Goal: Task Accomplishment & Management: Use online tool/utility

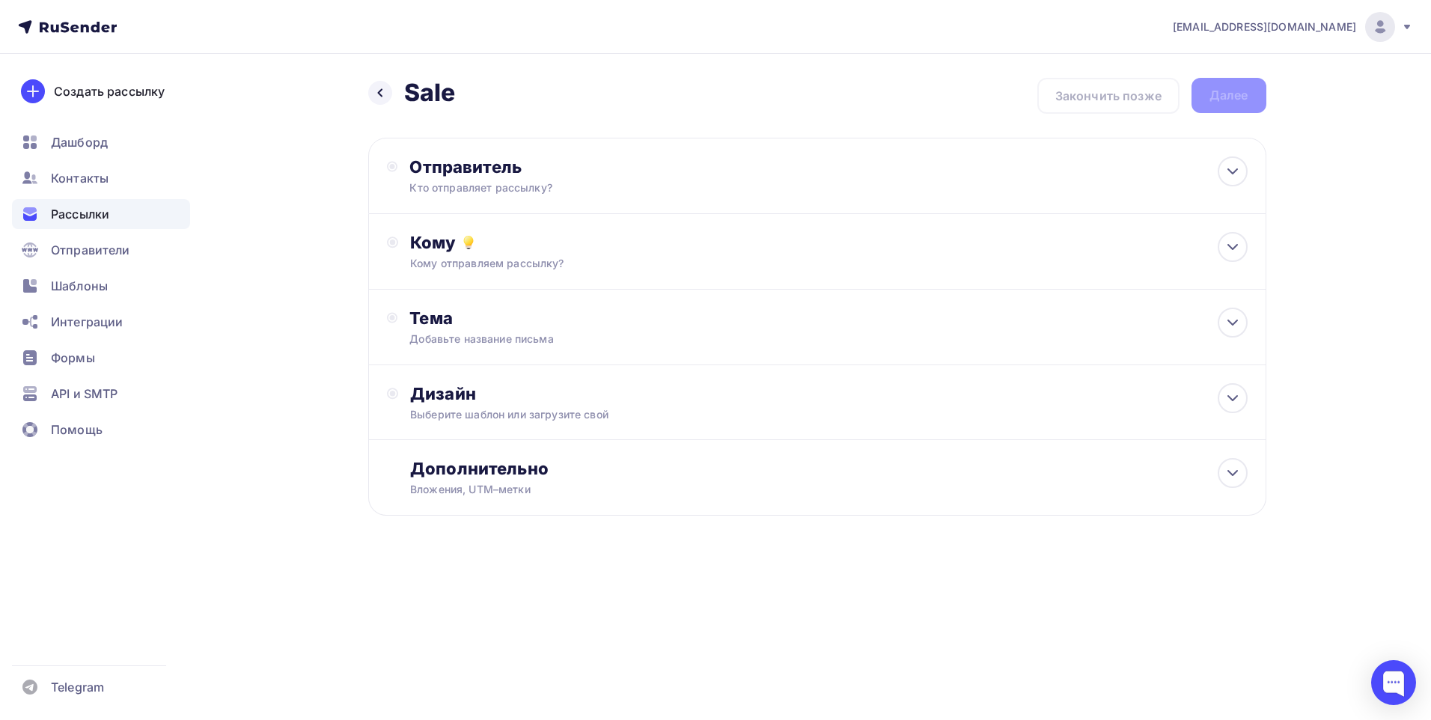
click at [123, 216] on div "Рассылки" at bounding box center [101, 214] width 178 height 30
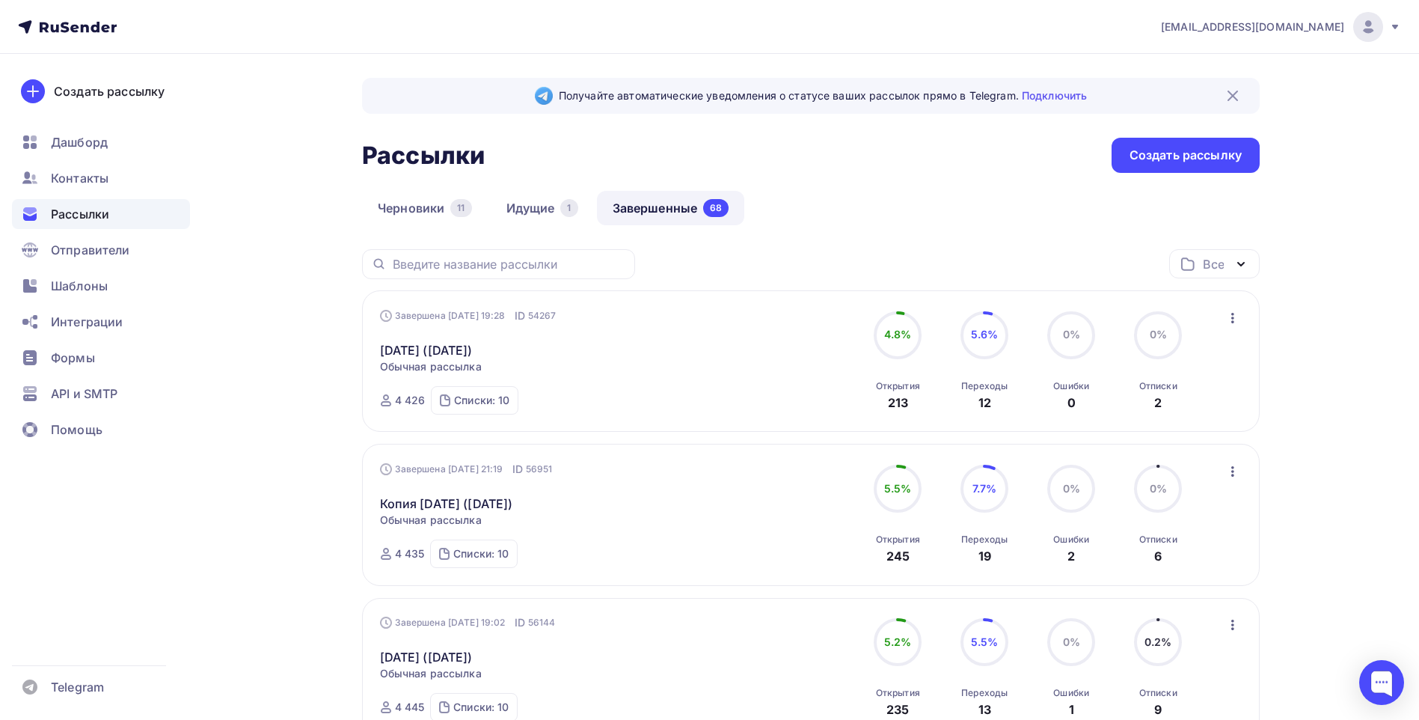
click at [1234, 319] on icon "button" at bounding box center [1233, 318] width 18 height 18
click at [1163, 409] on div "Копировать в новую" at bounding box center [1164, 417] width 153 height 18
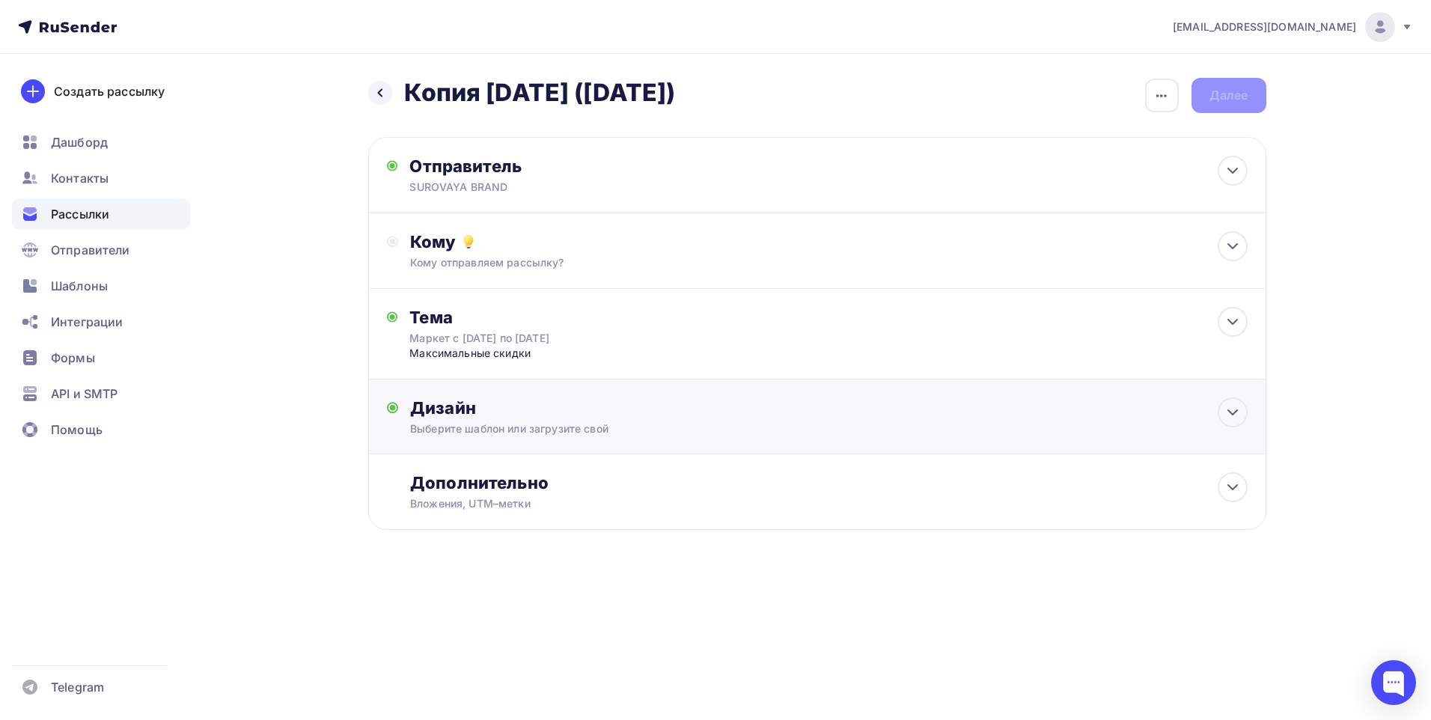
click at [964, 427] on div "Выберите шаблон или загрузите свой" at bounding box center [786, 428] width 753 height 15
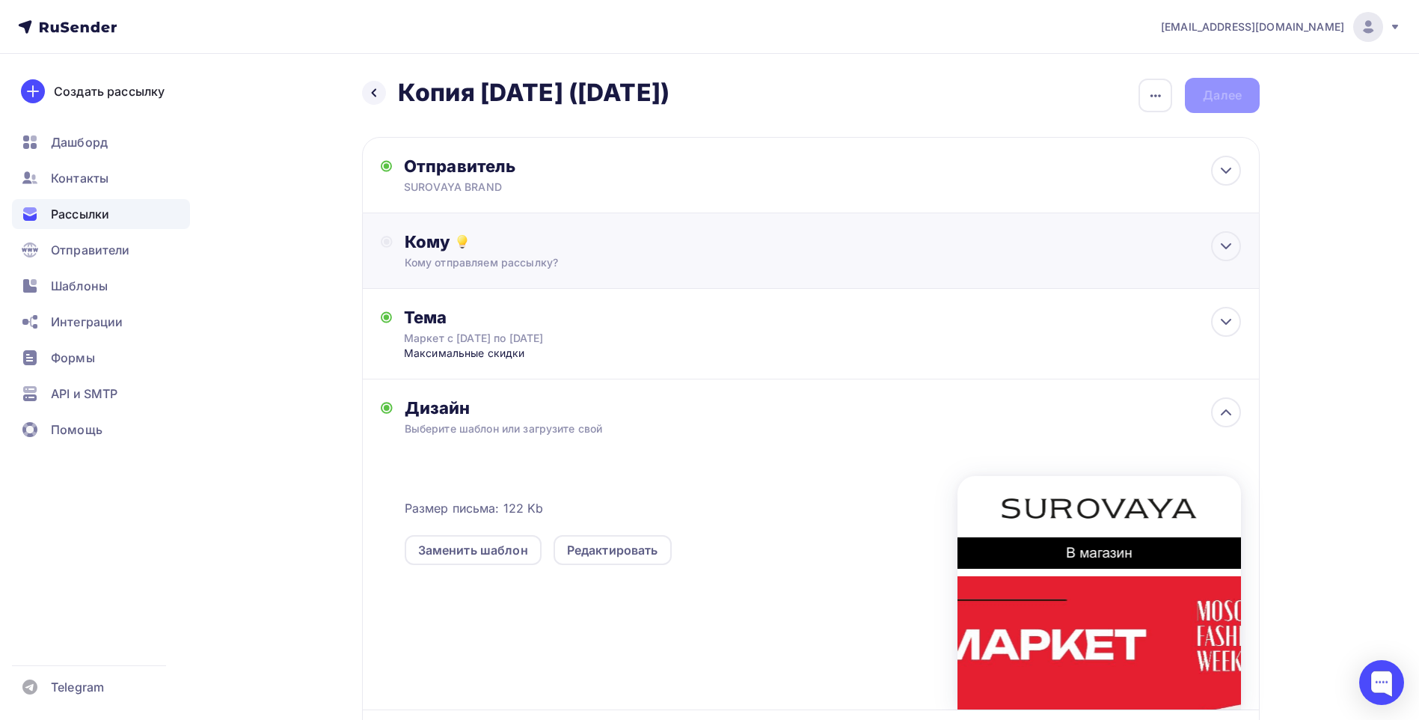
click at [1011, 236] on div "Кому" at bounding box center [823, 241] width 837 height 21
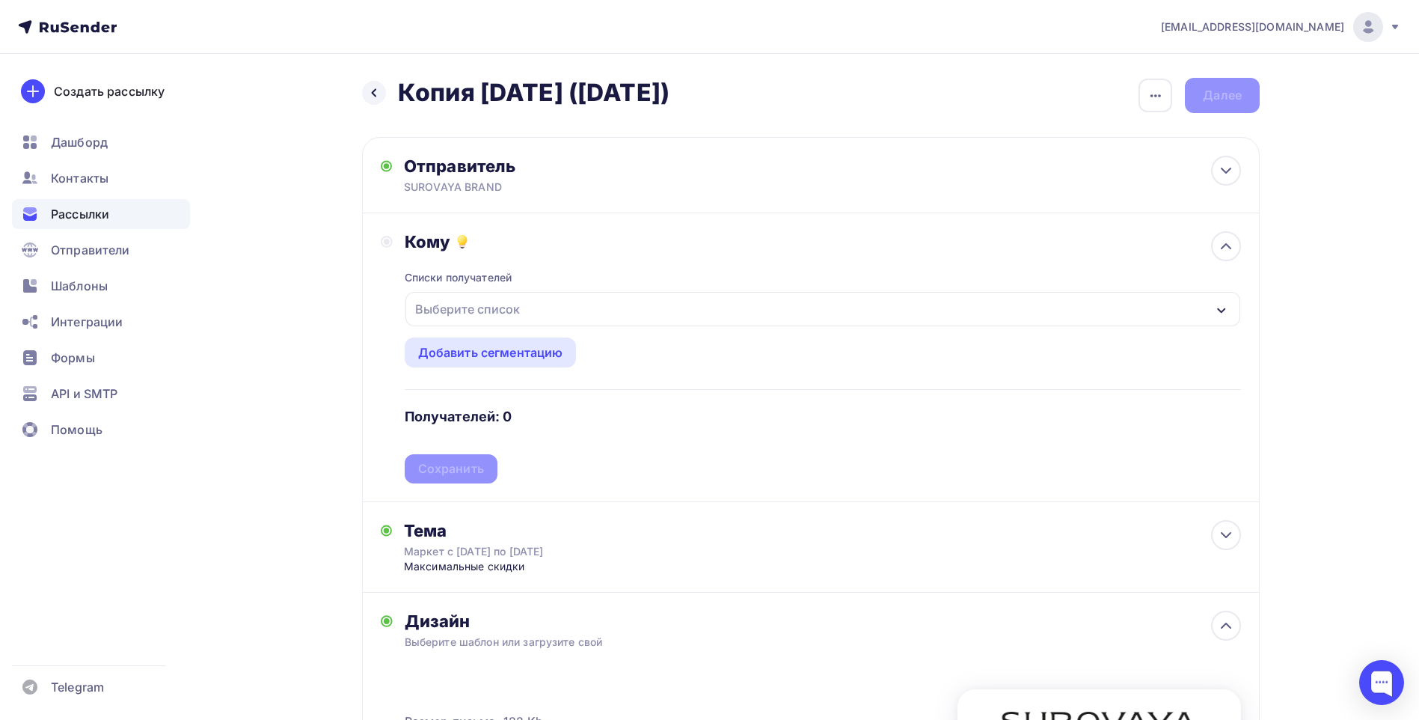
click at [579, 311] on div "Выберите список" at bounding box center [823, 309] width 835 height 34
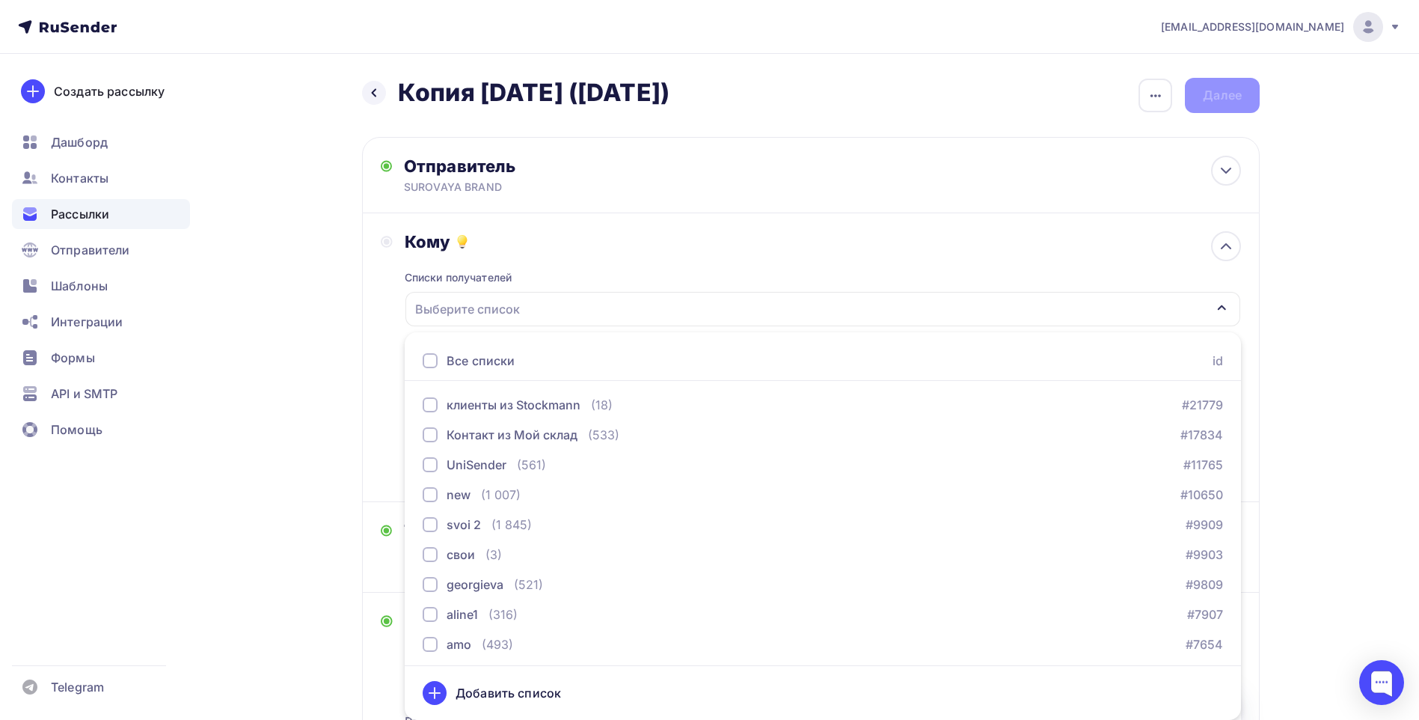
click at [426, 358] on div at bounding box center [430, 360] width 15 height 15
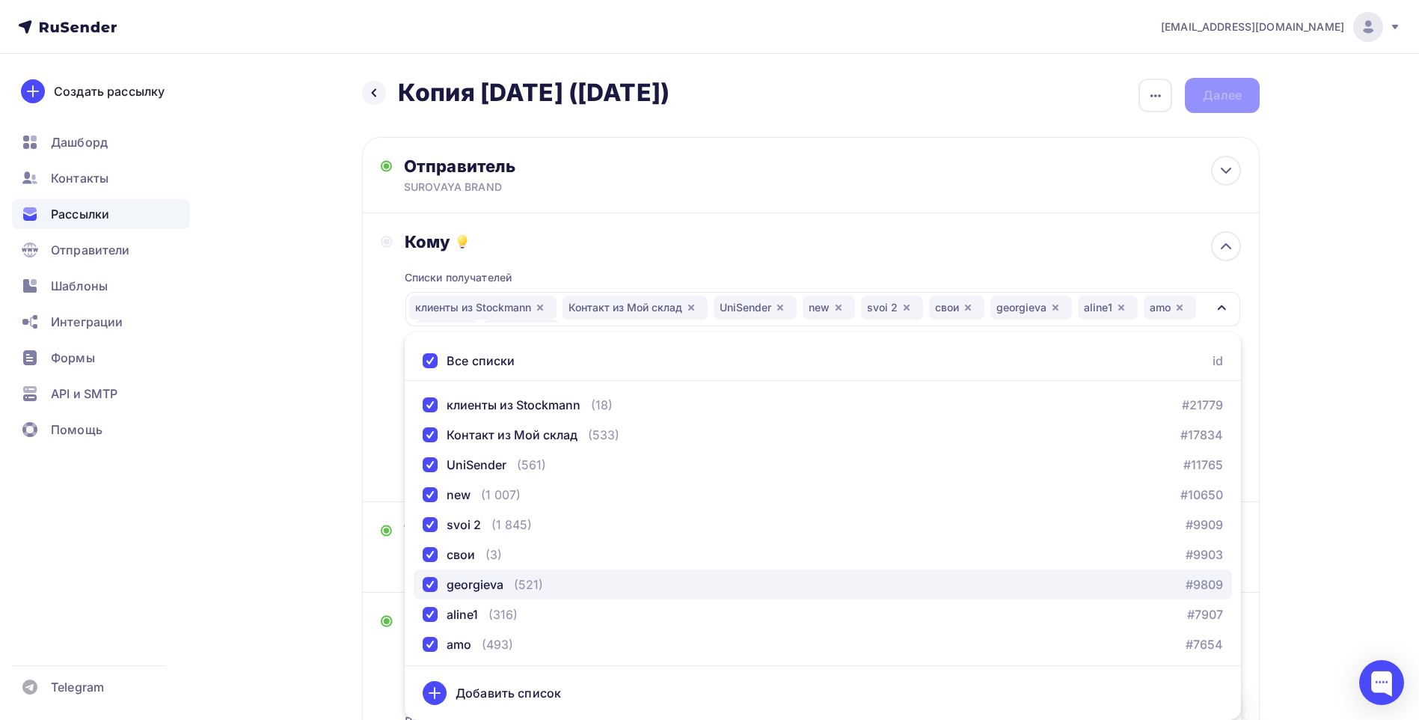
click at [428, 587] on div "button" at bounding box center [430, 584] width 15 height 15
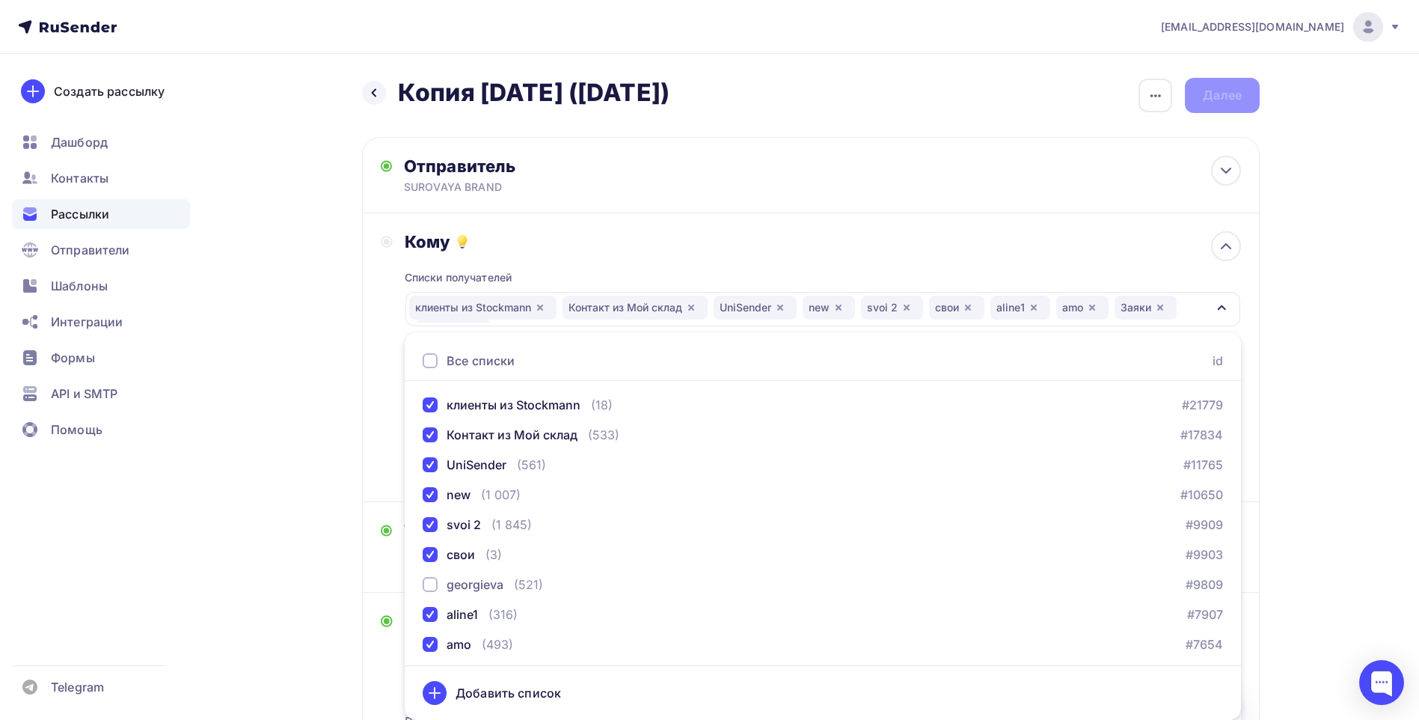
click at [374, 426] on div "Кому Списки получателей клиенты из Stockmann Контакт из Мой склад UniSender new…" at bounding box center [811, 357] width 898 height 289
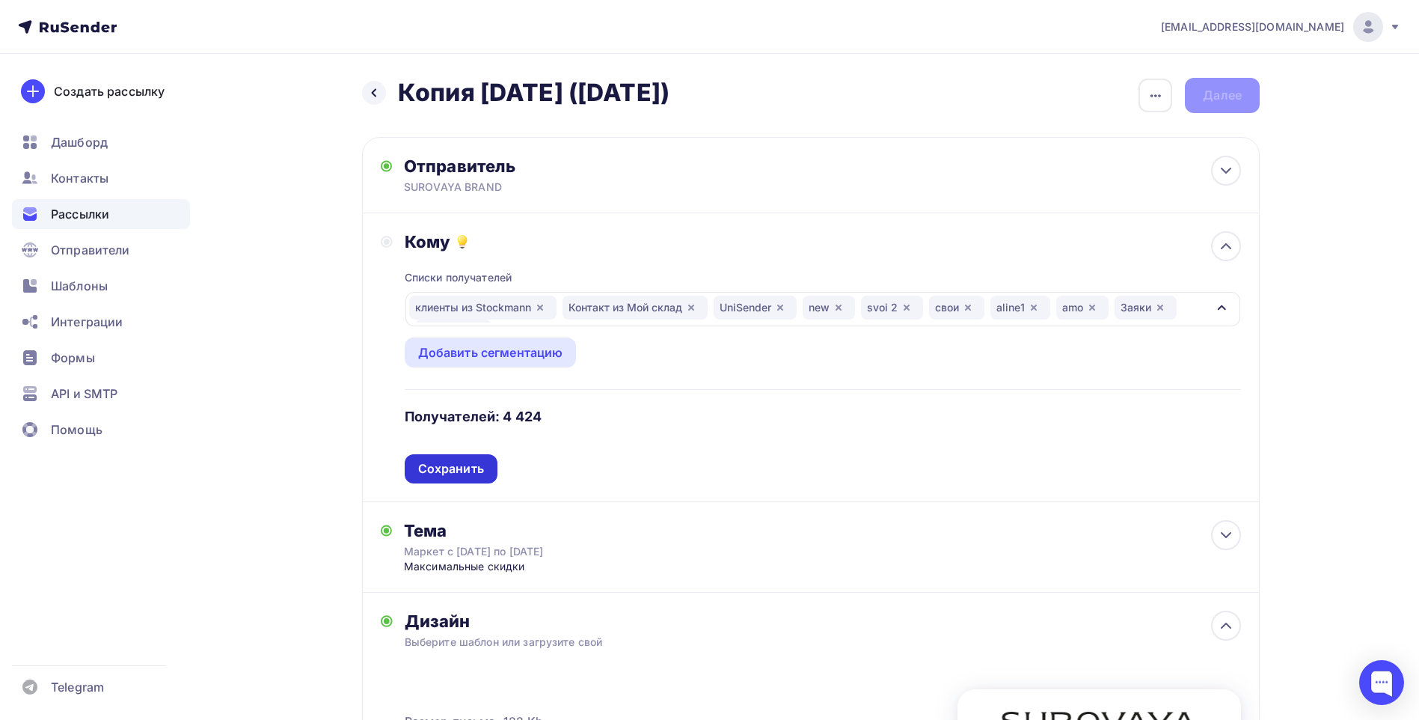
click at [458, 462] on div "Сохранить" at bounding box center [451, 468] width 66 height 17
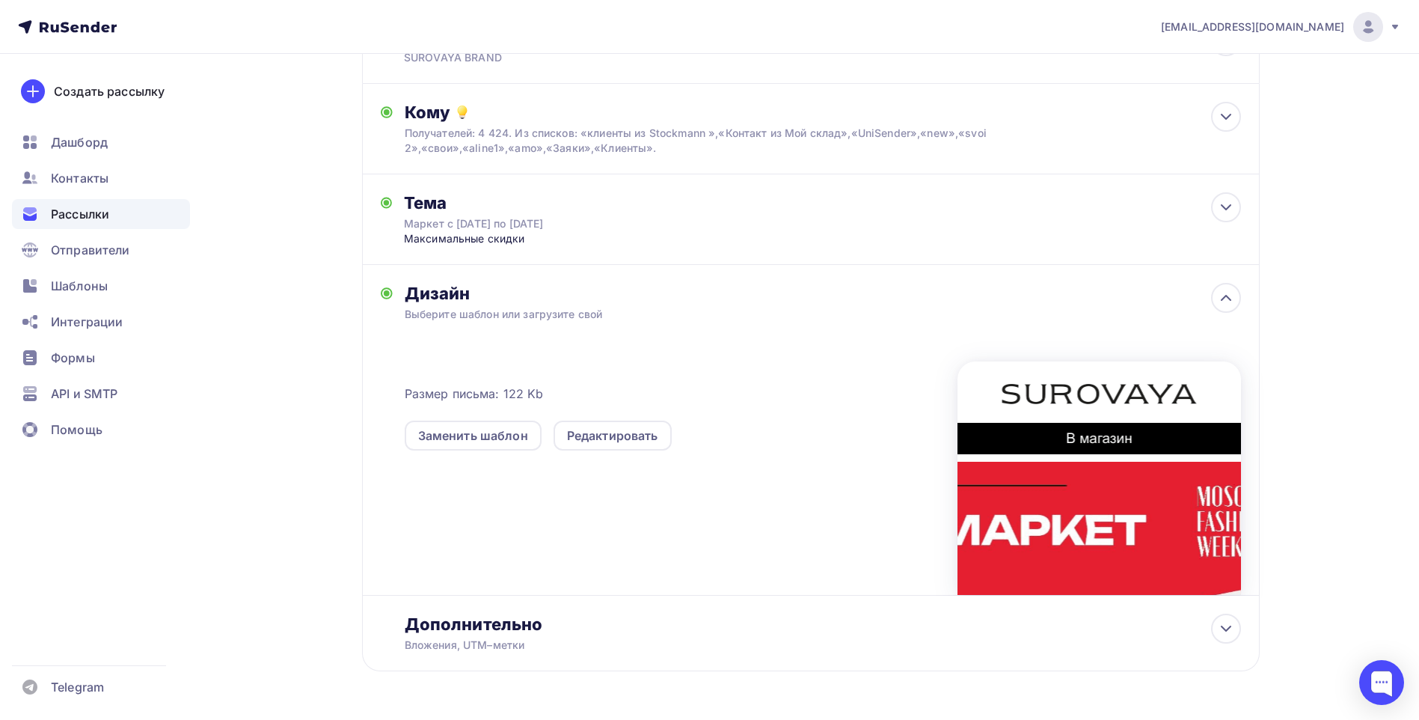
scroll to position [130, 0]
click at [635, 443] on div "Редактировать" at bounding box center [612, 435] width 91 height 18
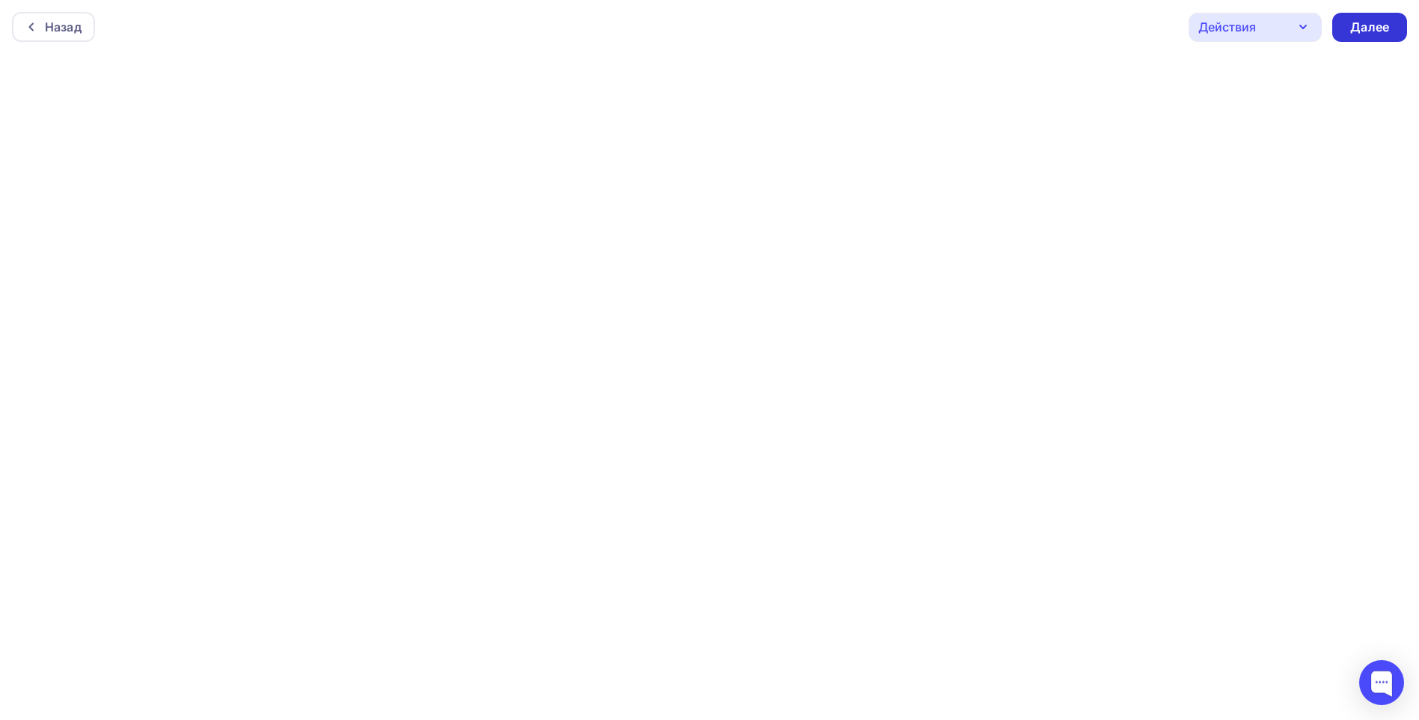
click at [1373, 31] on div "Далее" at bounding box center [1370, 27] width 39 height 17
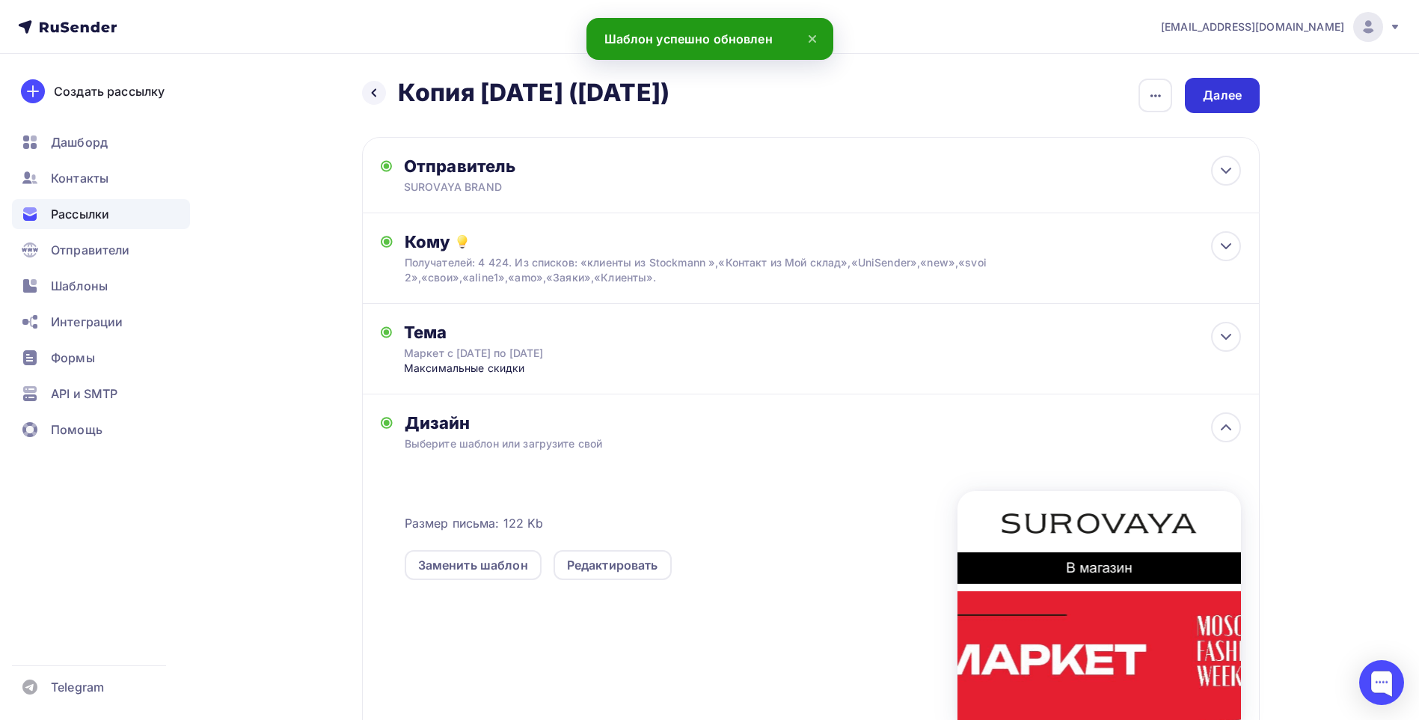
click at [1229, 100] on div "Далее" at bounding box center [1222, 95] width 39 height 17
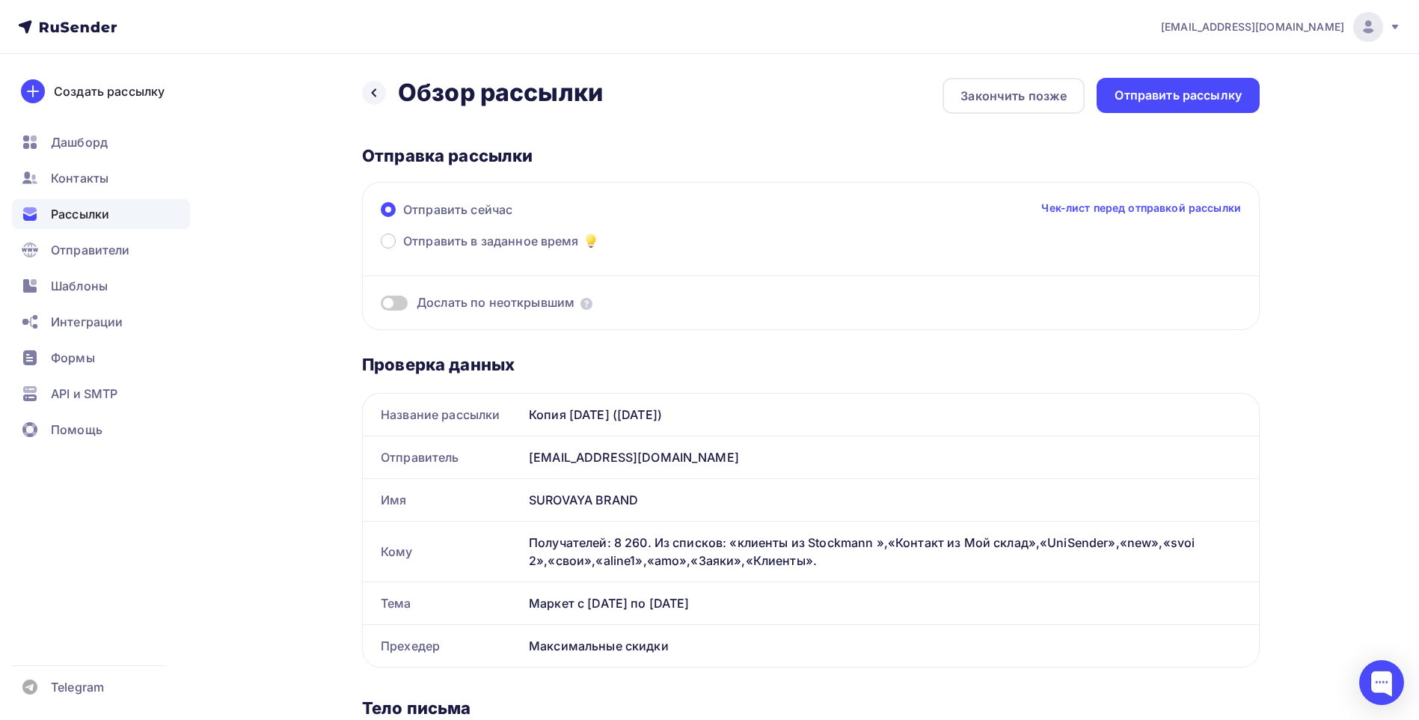
click at [1229, 100] on div "Отправить рассылку" at bounding box center [1178, 95] width 127 height 17
